Goal: Information Seeking & Learning: Learn about a topic

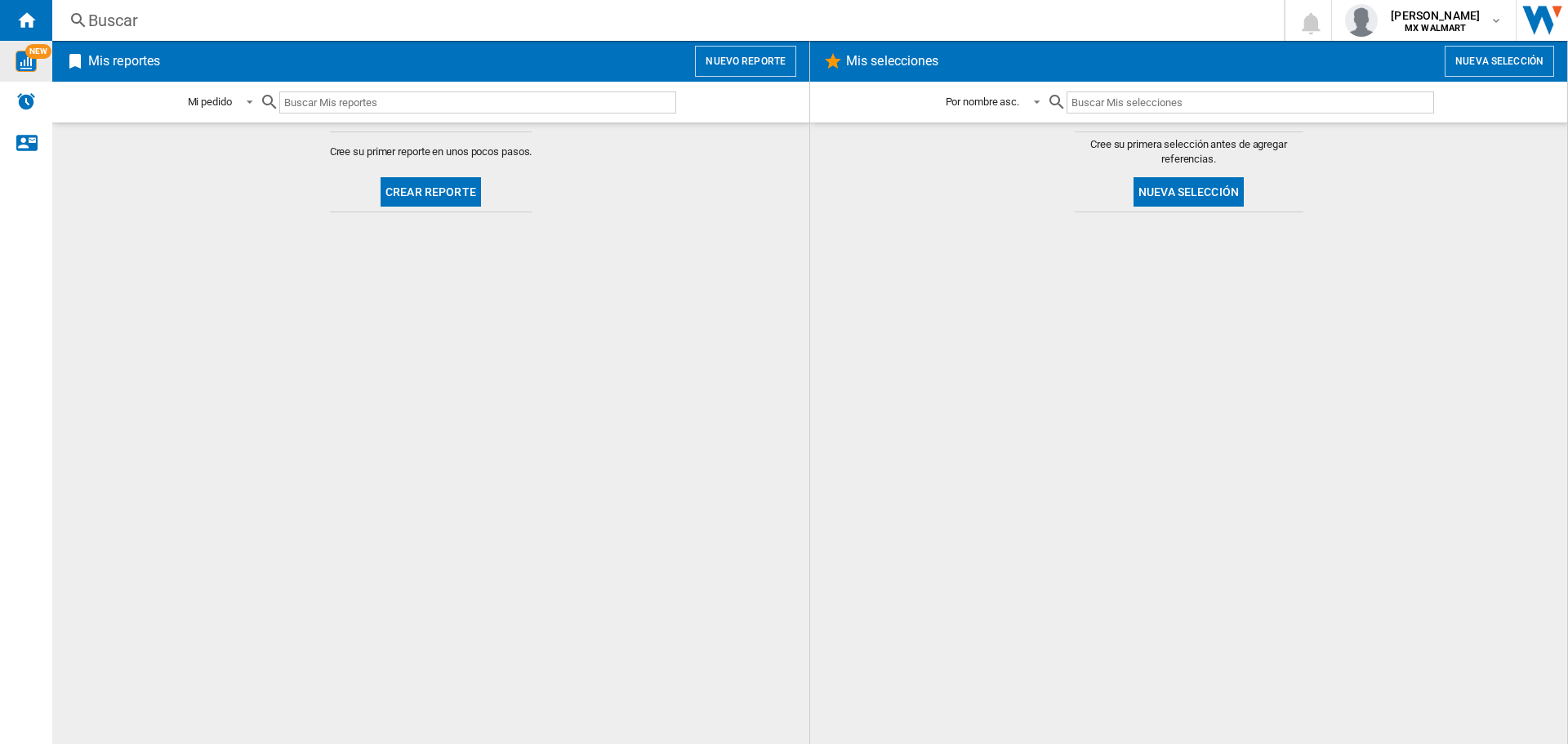
click at [37, 50] on span "NEW" at bounding box center [38, 51] width 26 height 15
click at [759, 60] on button "Nuevo reporte" at bounding box center [745, 61] width 101 height 31
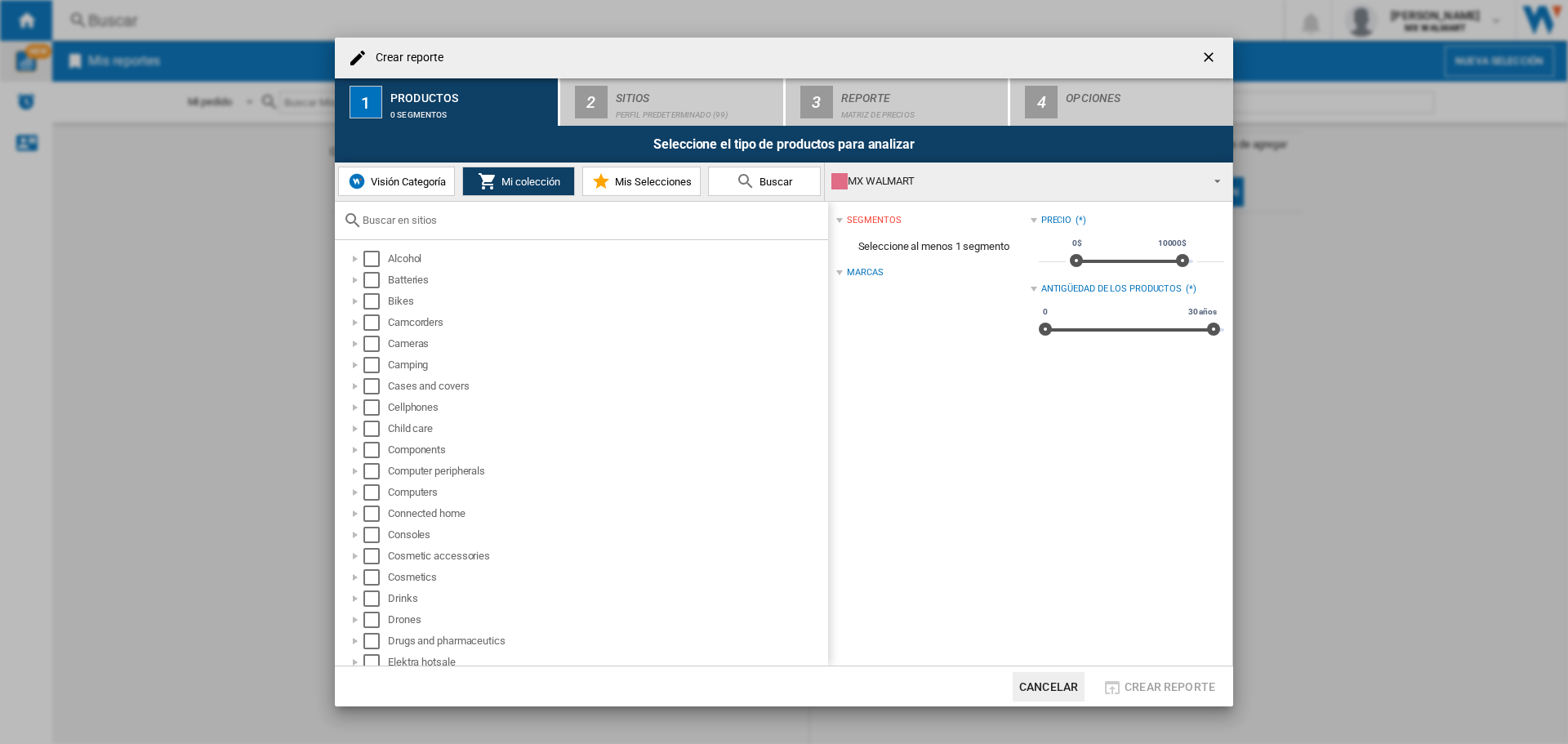
drag, startPoint x: 1215, startPoint y: 58, endPoint x: 1188, endPoint y: 53, distance: 27.5
click at [1202, 56] on ng-md-icon "getI18NText('BUTTONS.CLOSE_DIALOG')" at bounding box center [1209, 58] width 19 height 19
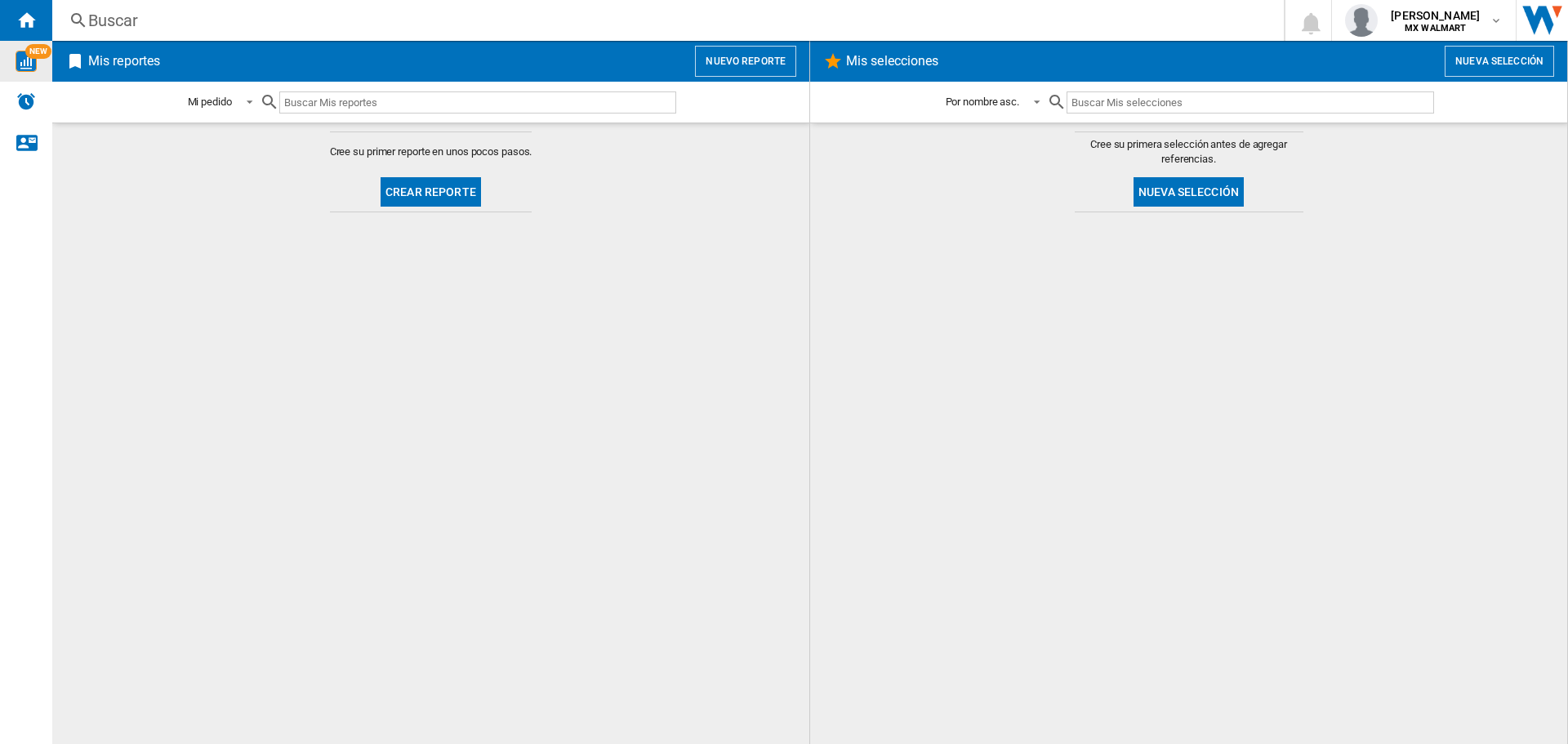
click at [626, 19] on div "Buscar" at bounding box center [665, 20] width 1153 height 23
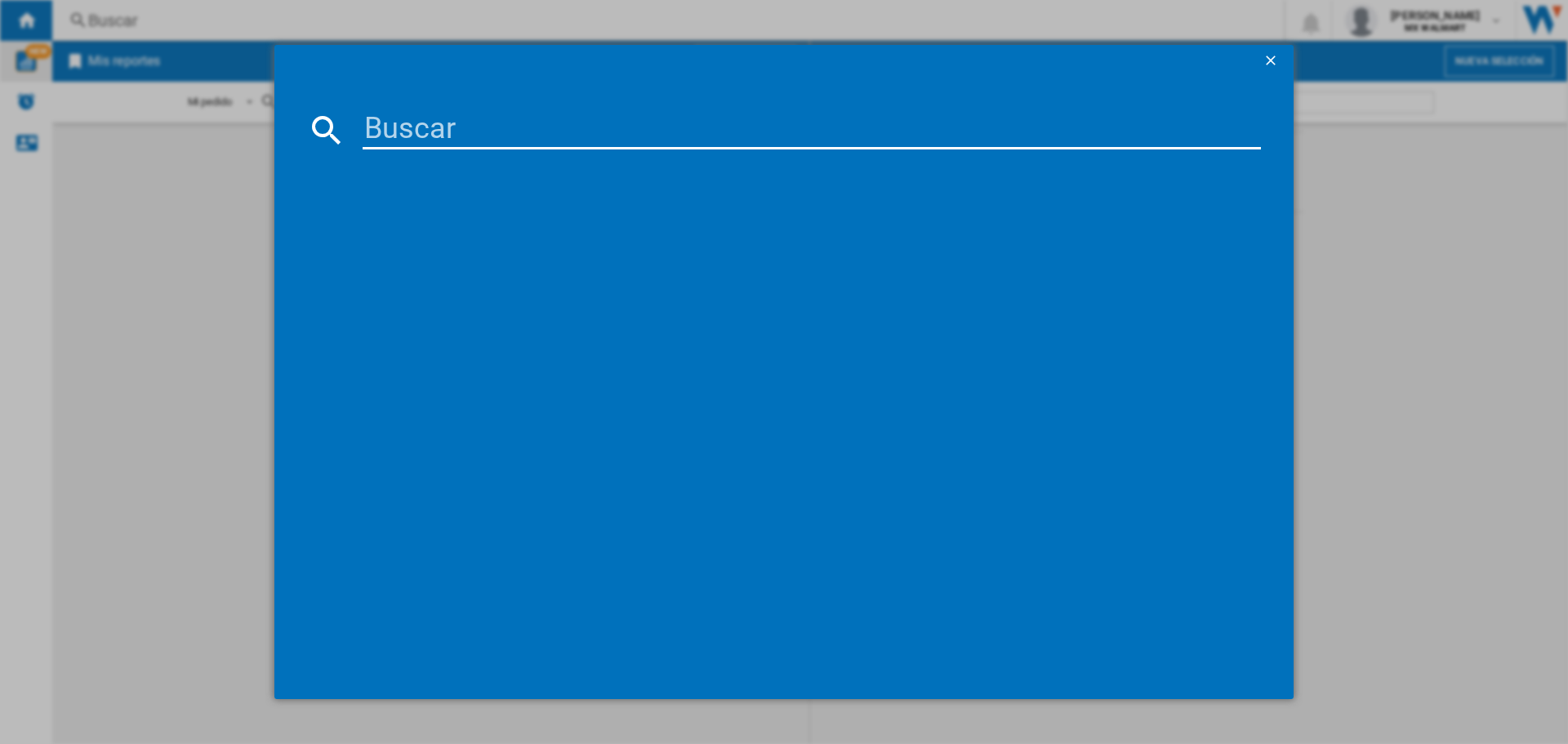
click at [650, 129] on input at bounding box center [812, 130] width 899 height 39
paste input "APPLE IPHONE 14 BLACK 128GB"
type input "APPLE IPHONE 14 BLACK 128GB"
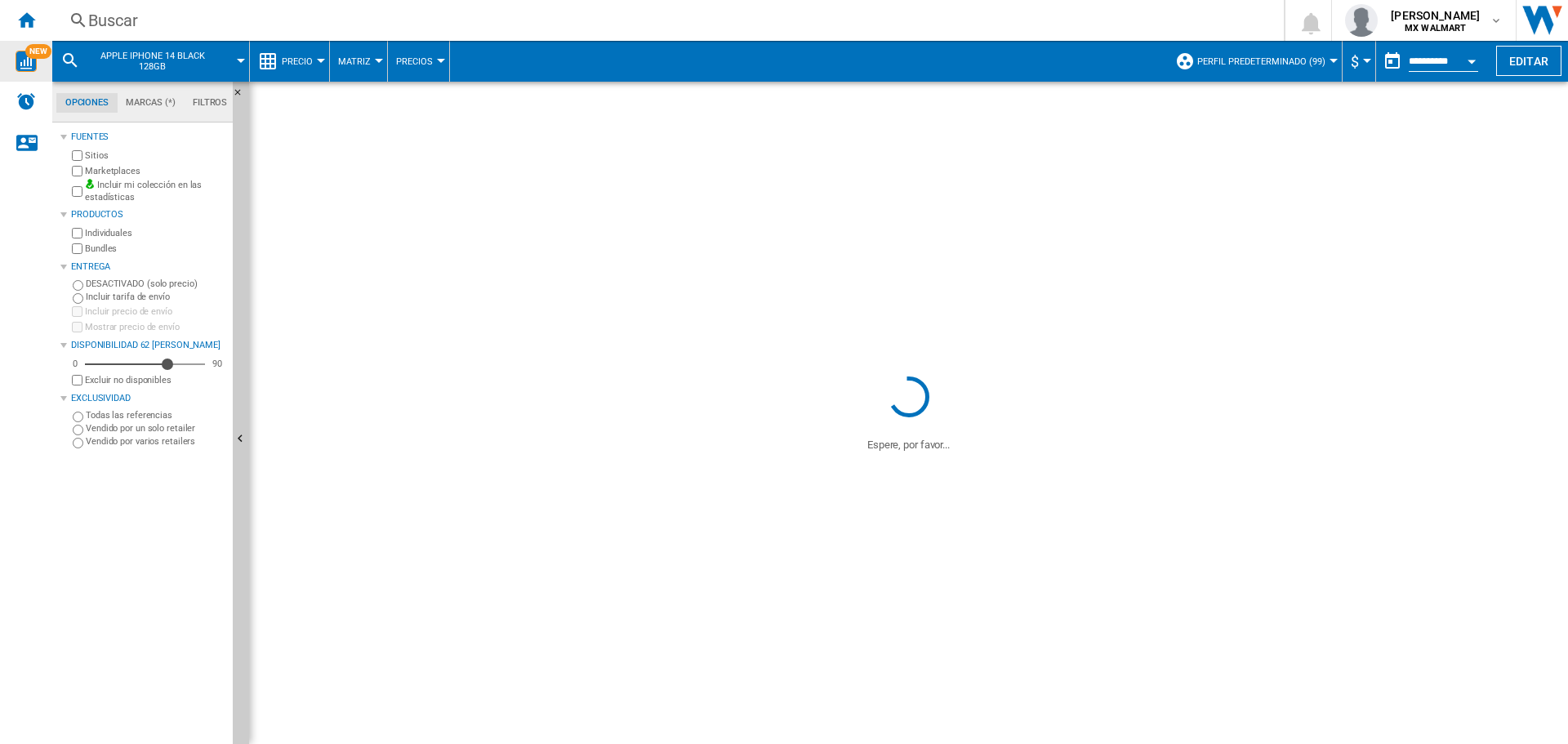
click at [1254, 54] on button "Perfil predeterminado (99)" at bounding box center [1265, 61] width 136 height 41
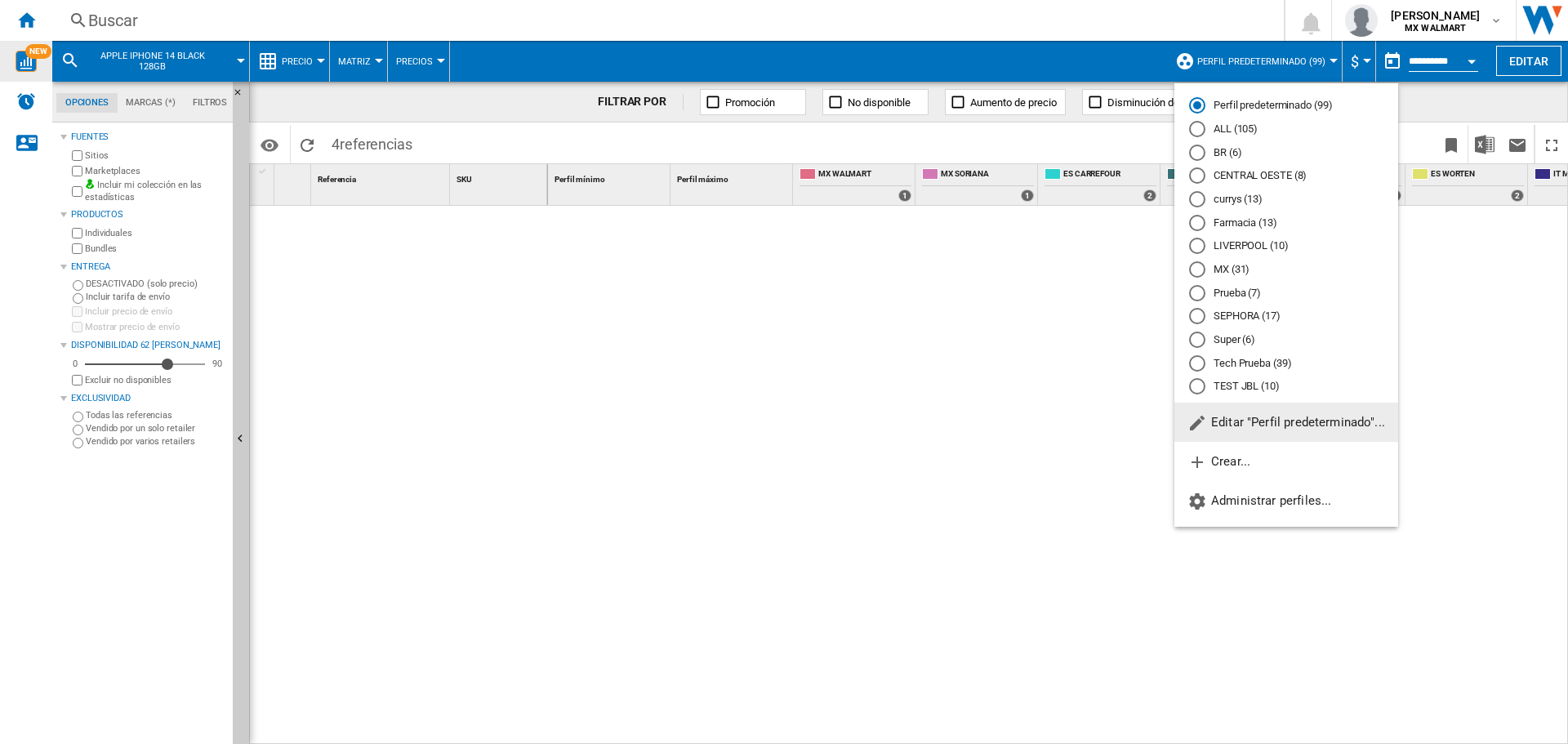
click at [1226, 265] on md-radio-button "MX (31)" at bounding box center [1286, 269] width 195 height 16
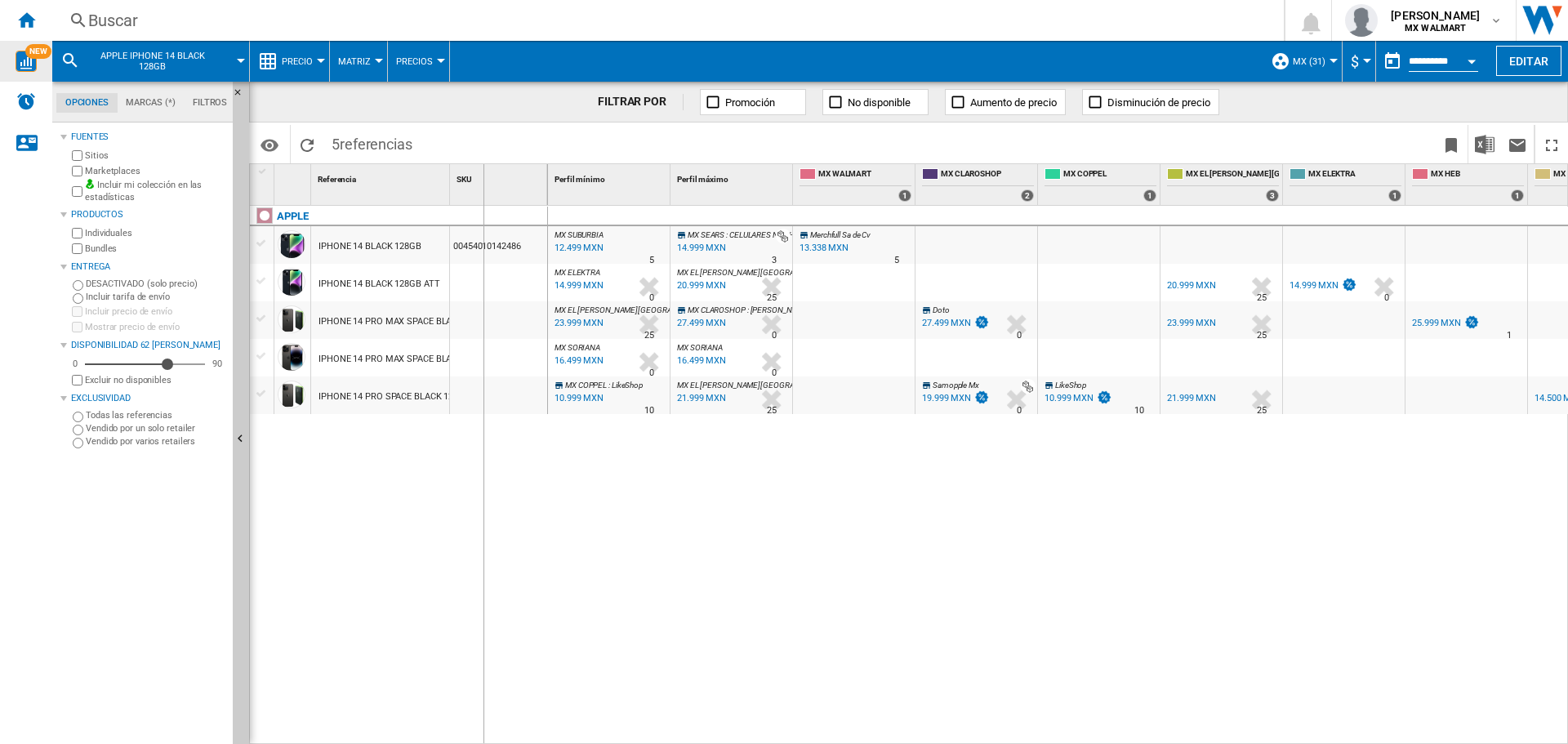
drag, startPoint x: 447, startPoint y: 194, endPoint x: 482, endPoint y: 194, distance: 35.0
click at [482, 194] on div "1 Referencia 1 SKU 1" at bounding box center [399, 184] width 298 height 41
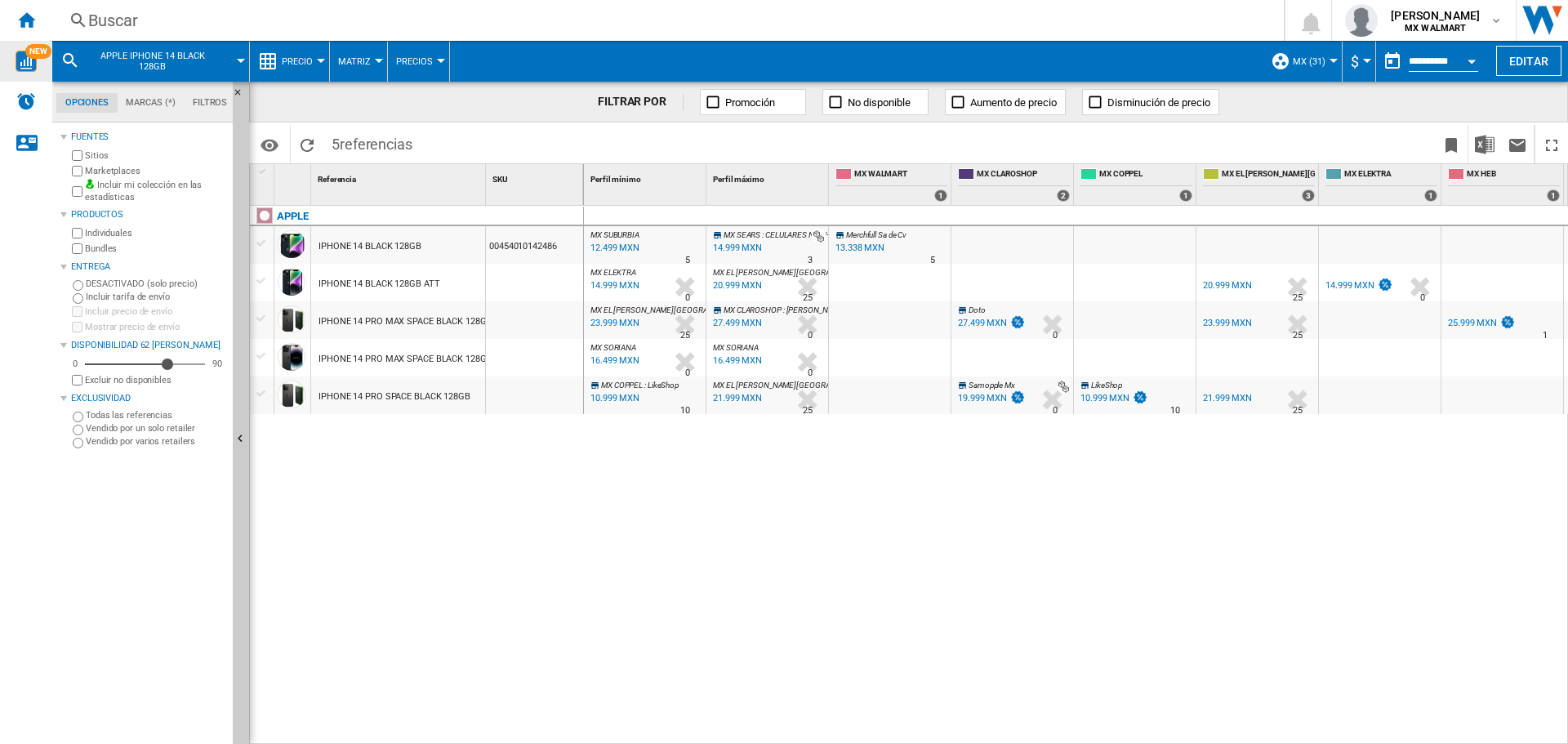
click at [295, 60] on span "Precio" at bounding box center [297, 62] width 31 height 11
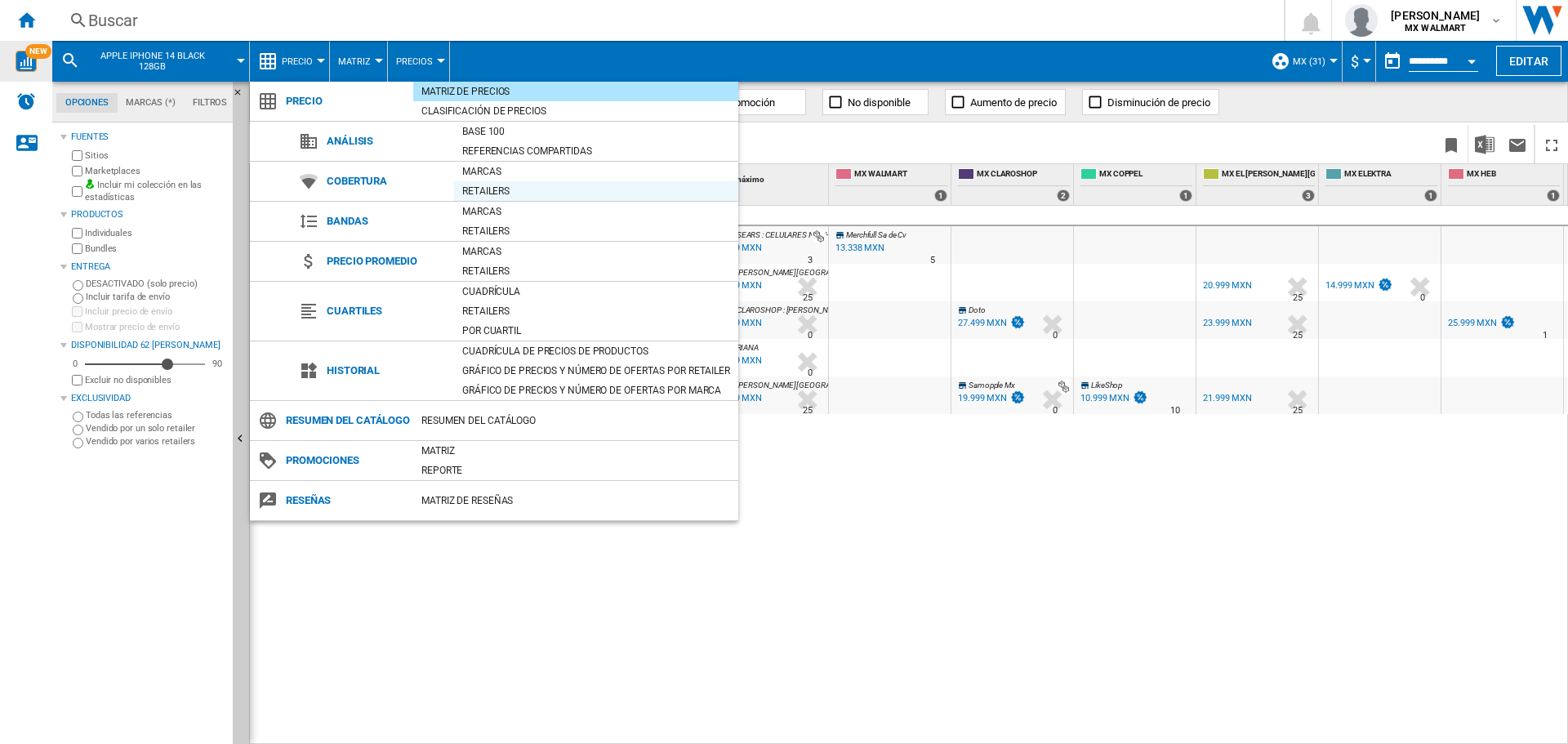
click at [465, 187] on div "Retailers" at bounding box center [595, 191] width 284 height 16
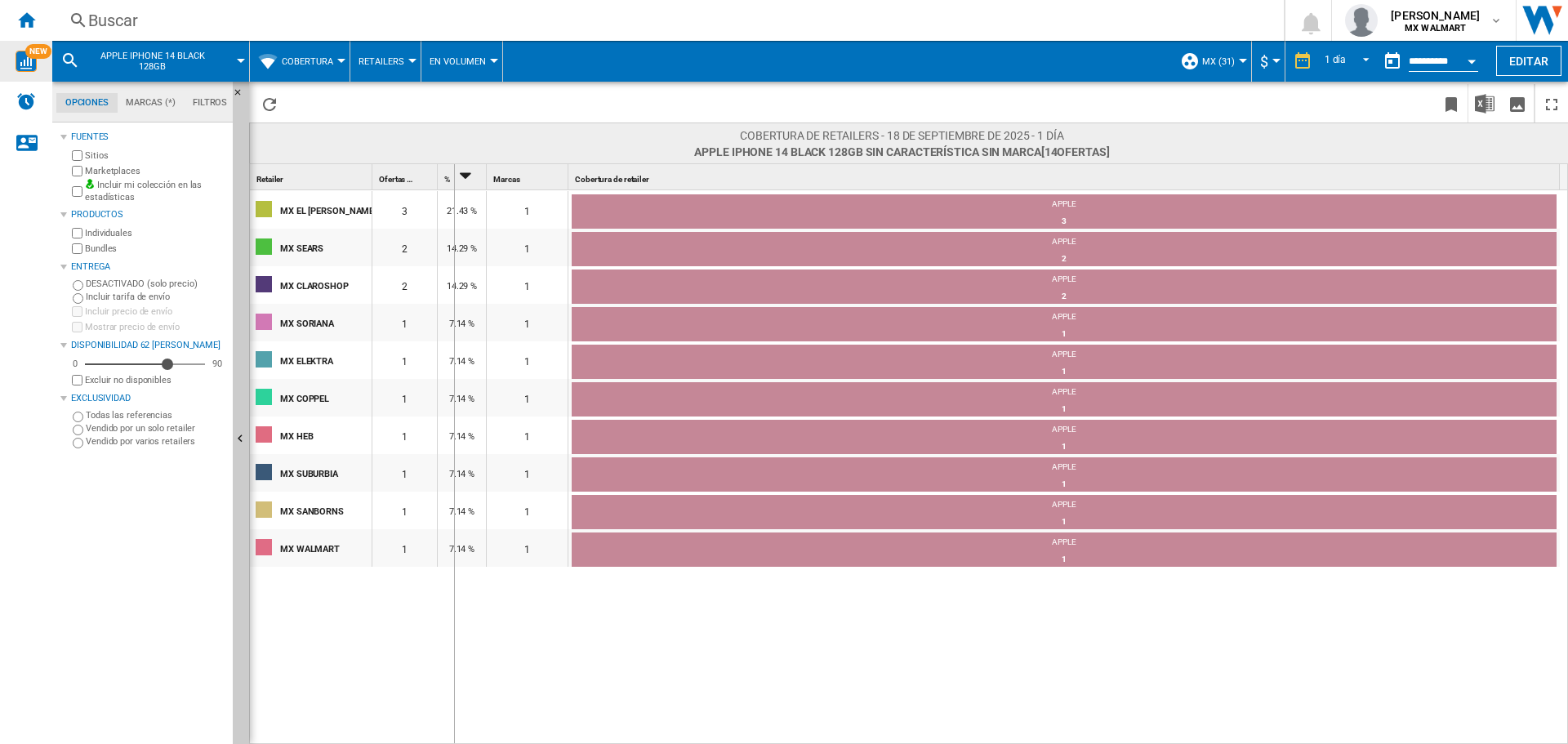
drag, startPoint x: 374, startPoint y: 180, endPoint x: 453, endPoint y: 180, distance: 79.0
click at [453, 180] on div "Retailer 1 Ofertas 1 % 2 Marcas 1 Cobertura de retailer 1" at bounding box center [905, 177] width 1310 height 26
